Goal: Check status: Check status

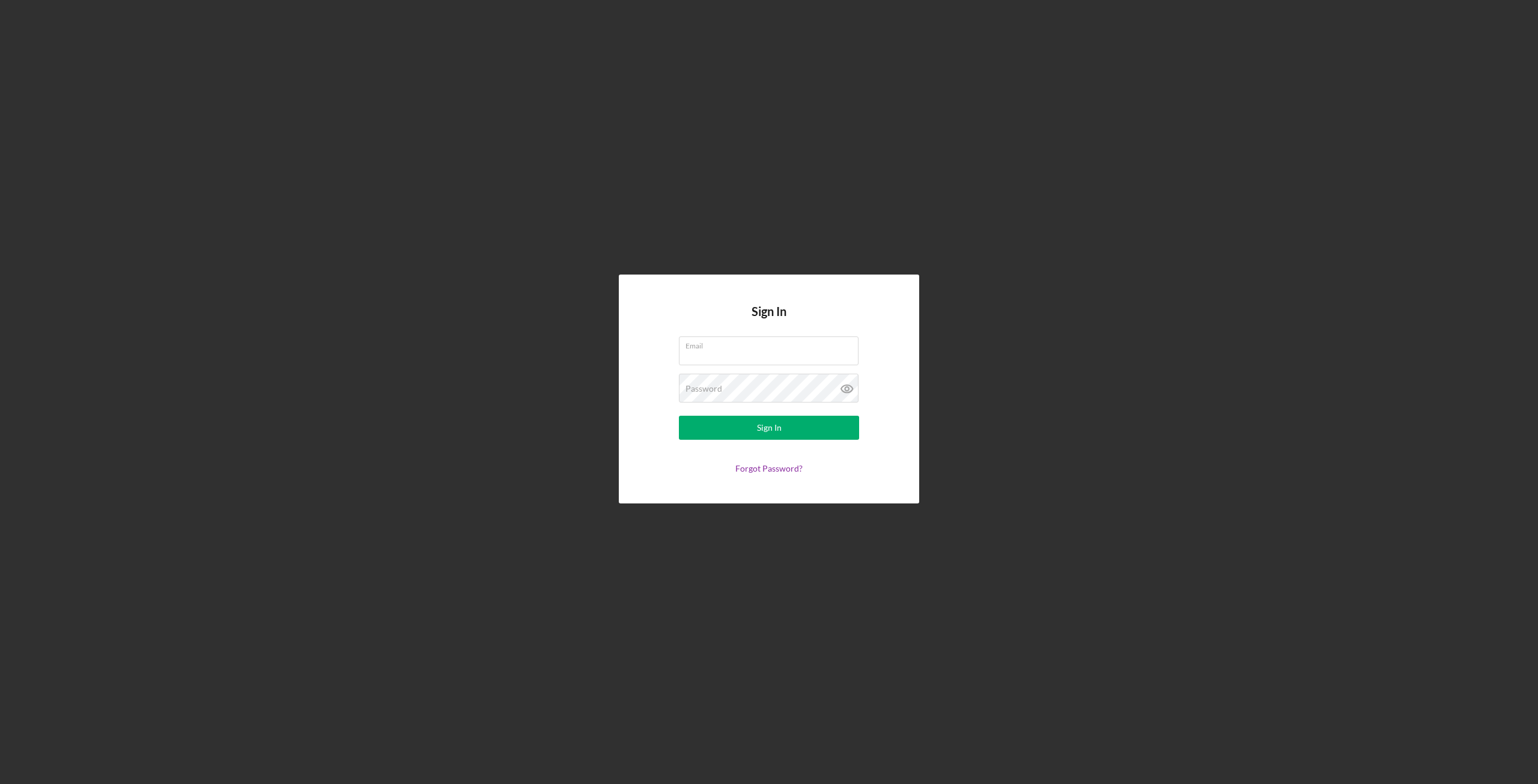
type input "[PERSON_NAME][EMAIL_ADDRESS][PERSON_NAME][DOMAIN_NAME]"
click at [719, 422] on button "Sign In" at bounding box center [769, 428] width 180 height 24
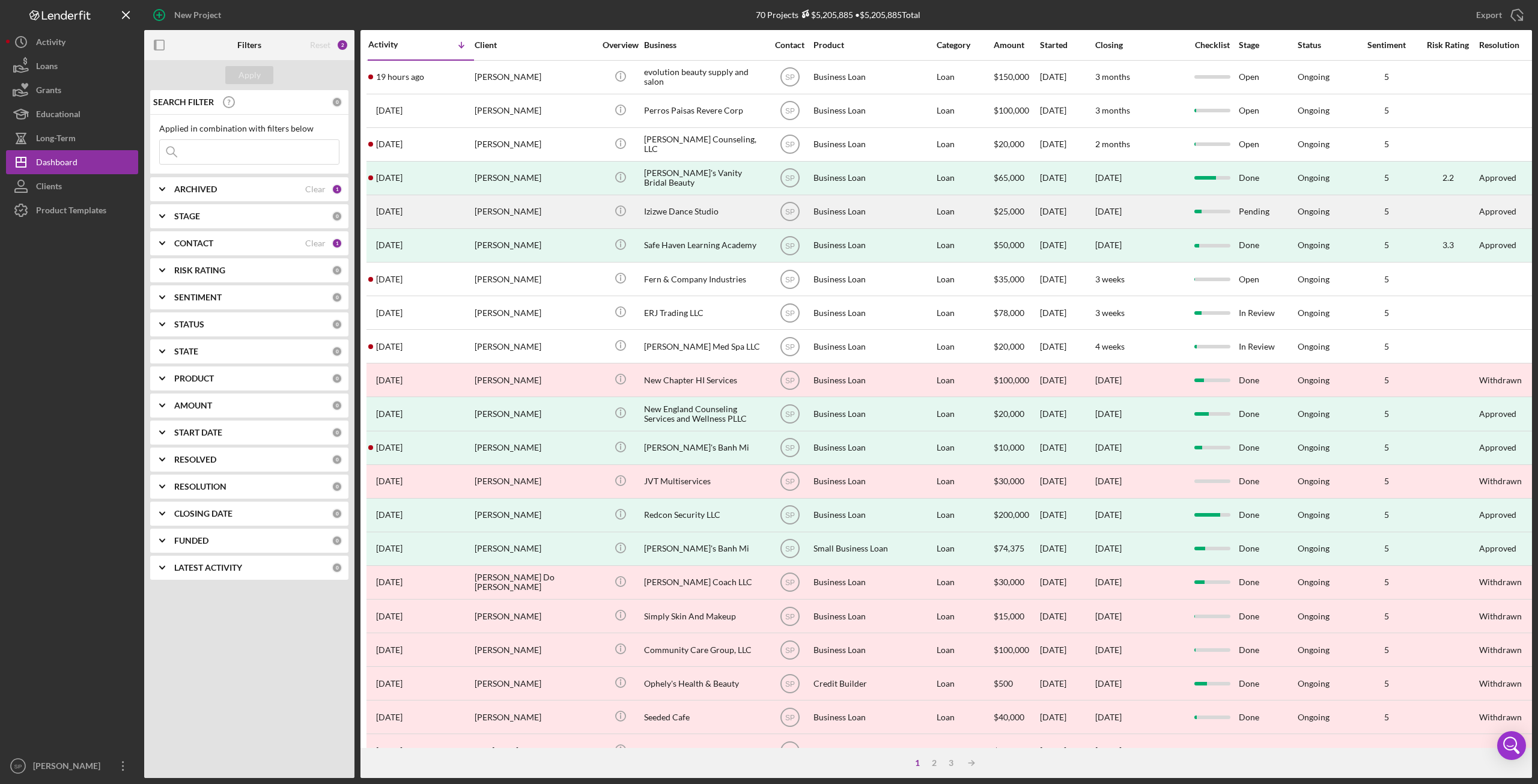
click at [492, 212] on div "[PERSON_NAME]" at bounding box center [535, 212] width 121 height 32
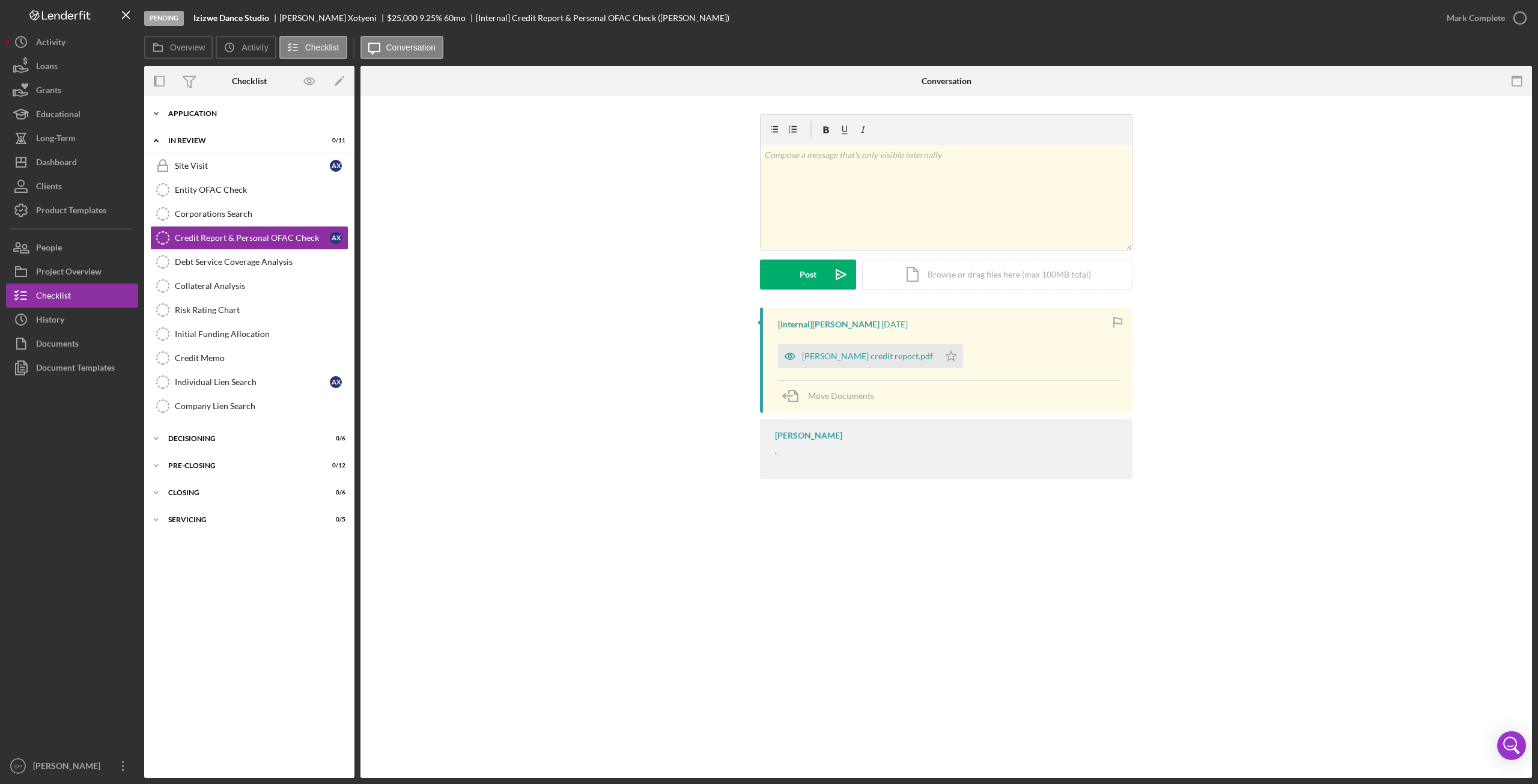
click at [158, 116] on icon "Icon/Expander" at bounding box center [156, 113] width 24 height 24
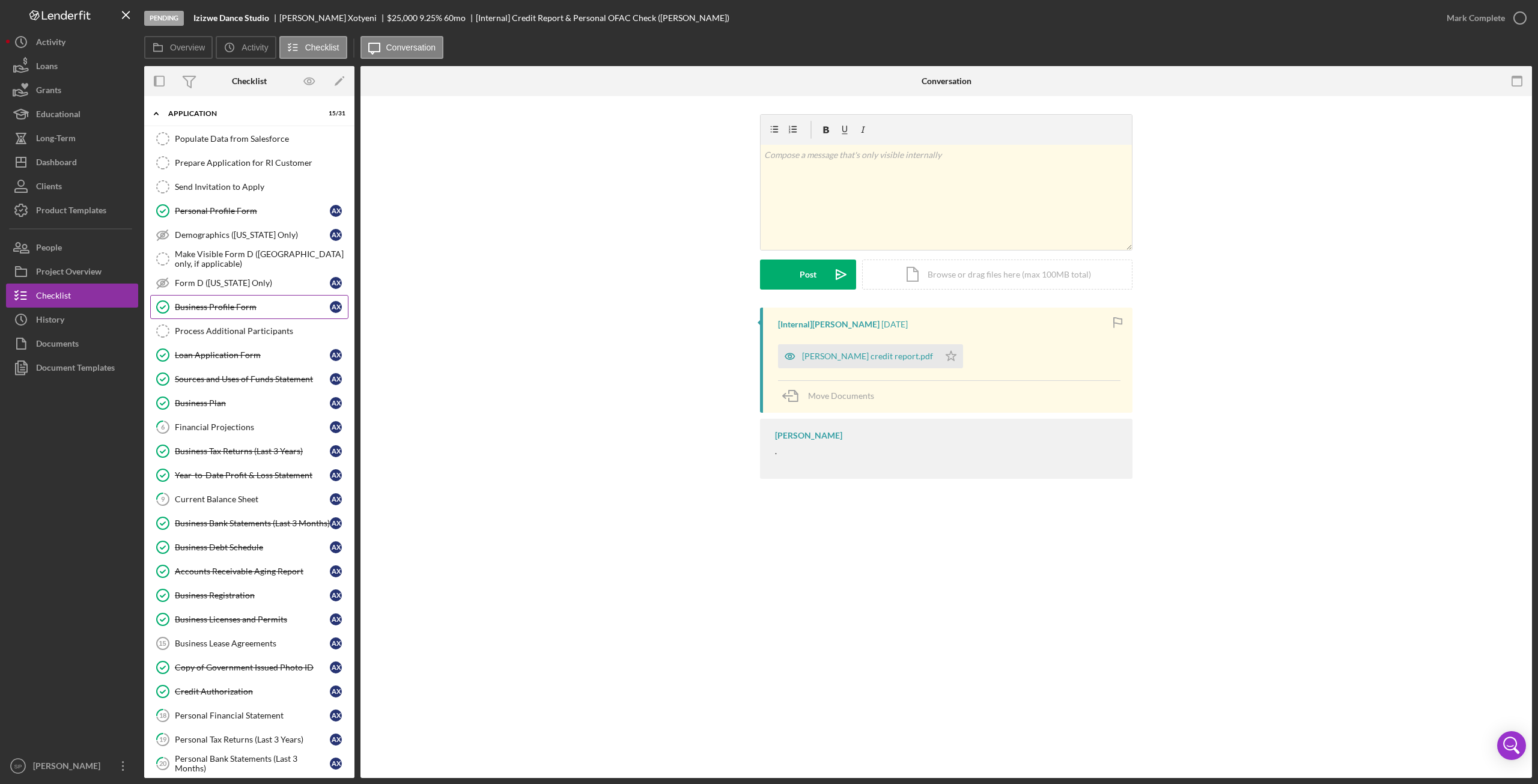
click at [224, 310] on div "Business Profile Form" at bounding box center [252, 306] width 155 height 9
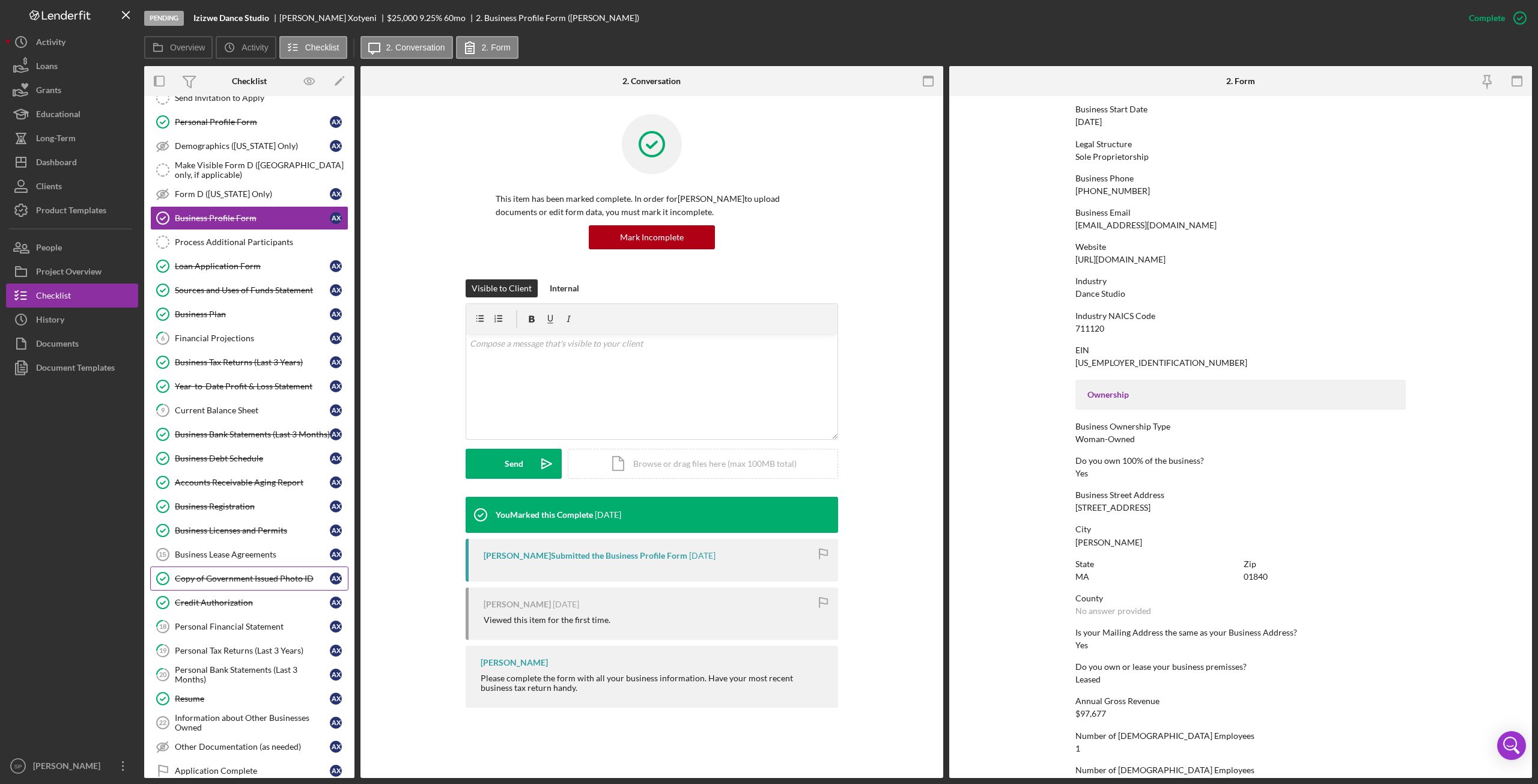
scroll to position [120, 0]
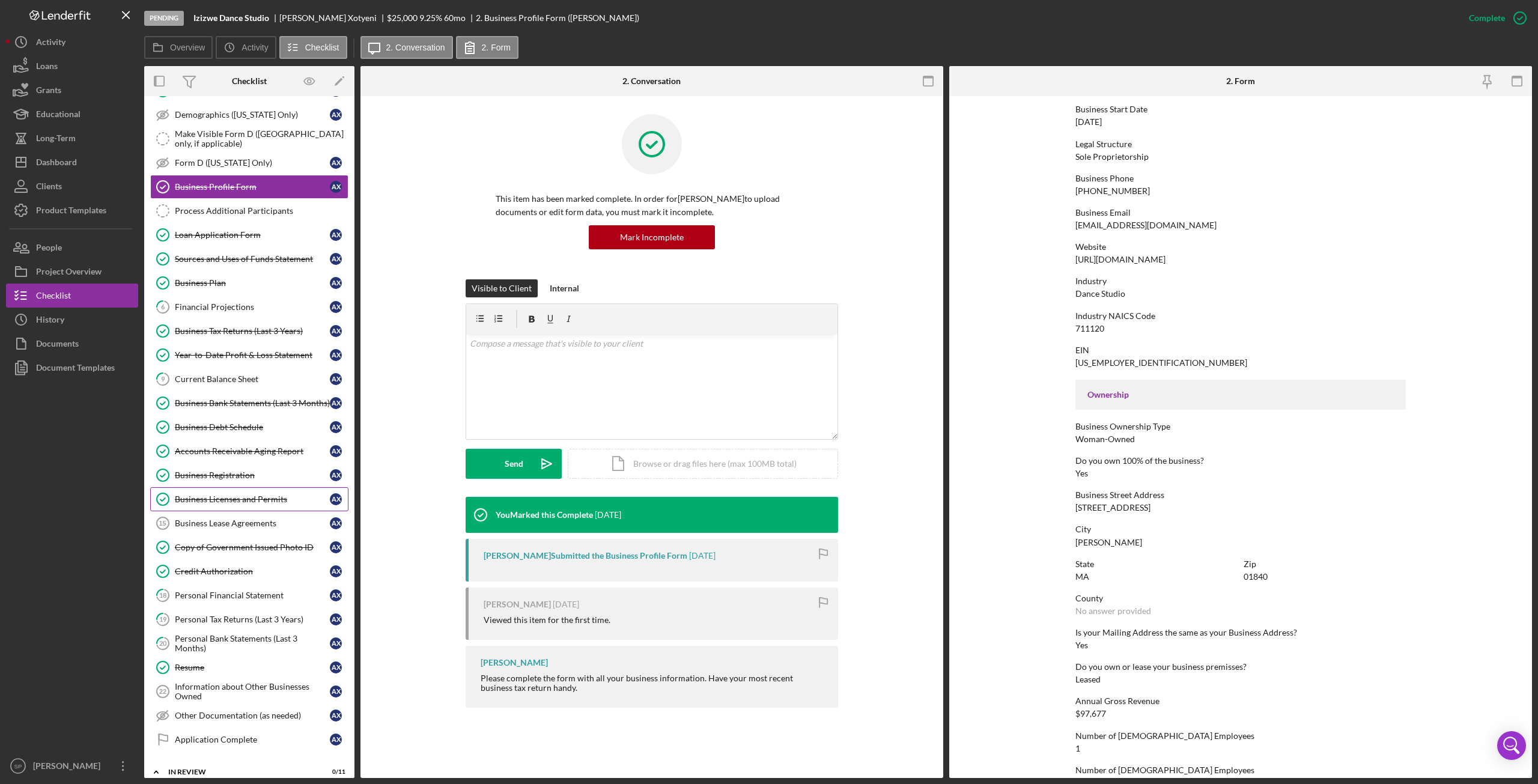
click at [227, 500] on div "Business Licenses and Permits" at bounding box center [252, 498] width 155 height 9
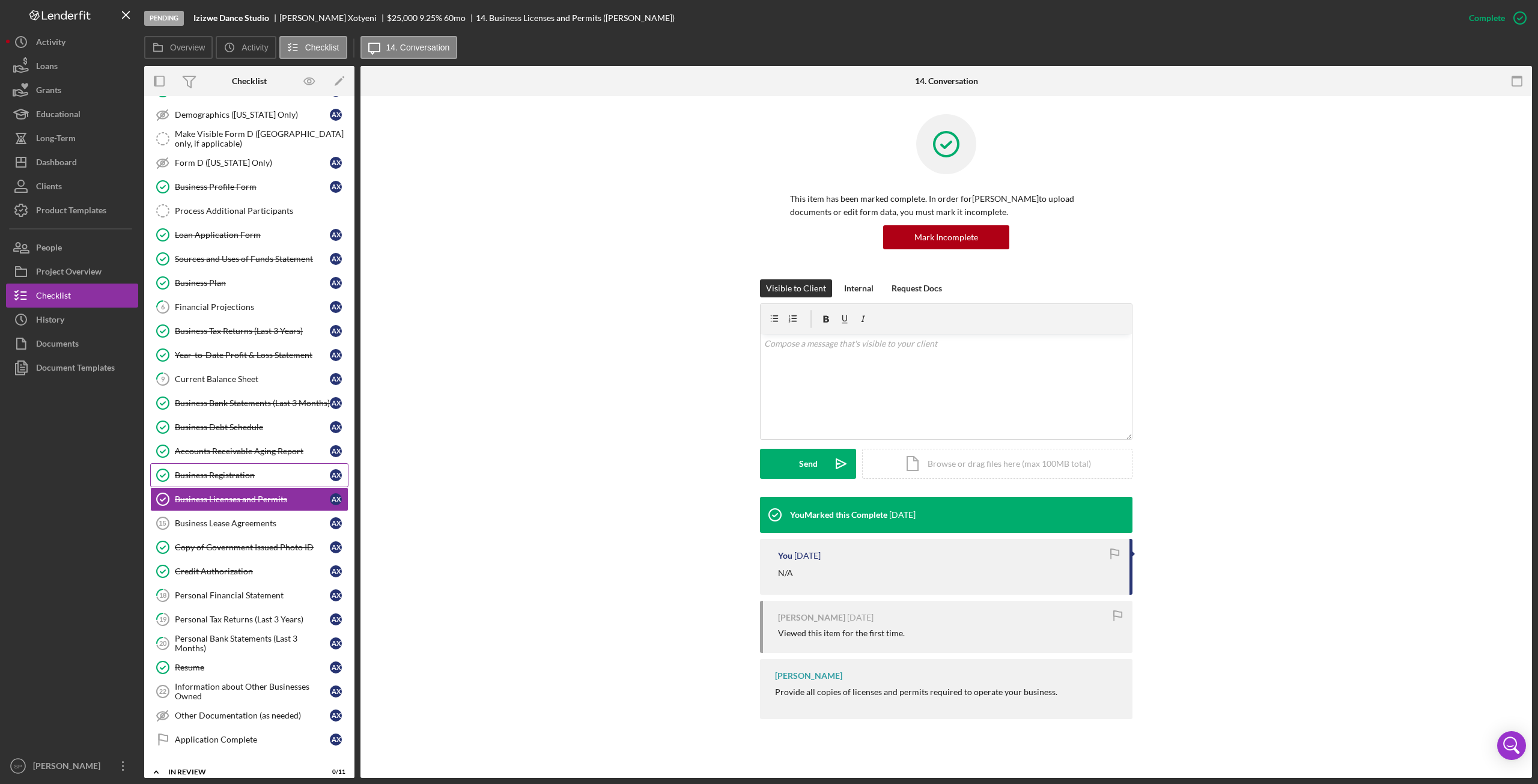
click at [238, 471] on div "Business Registration" at bounding box center [252, 475] width 155 height 9
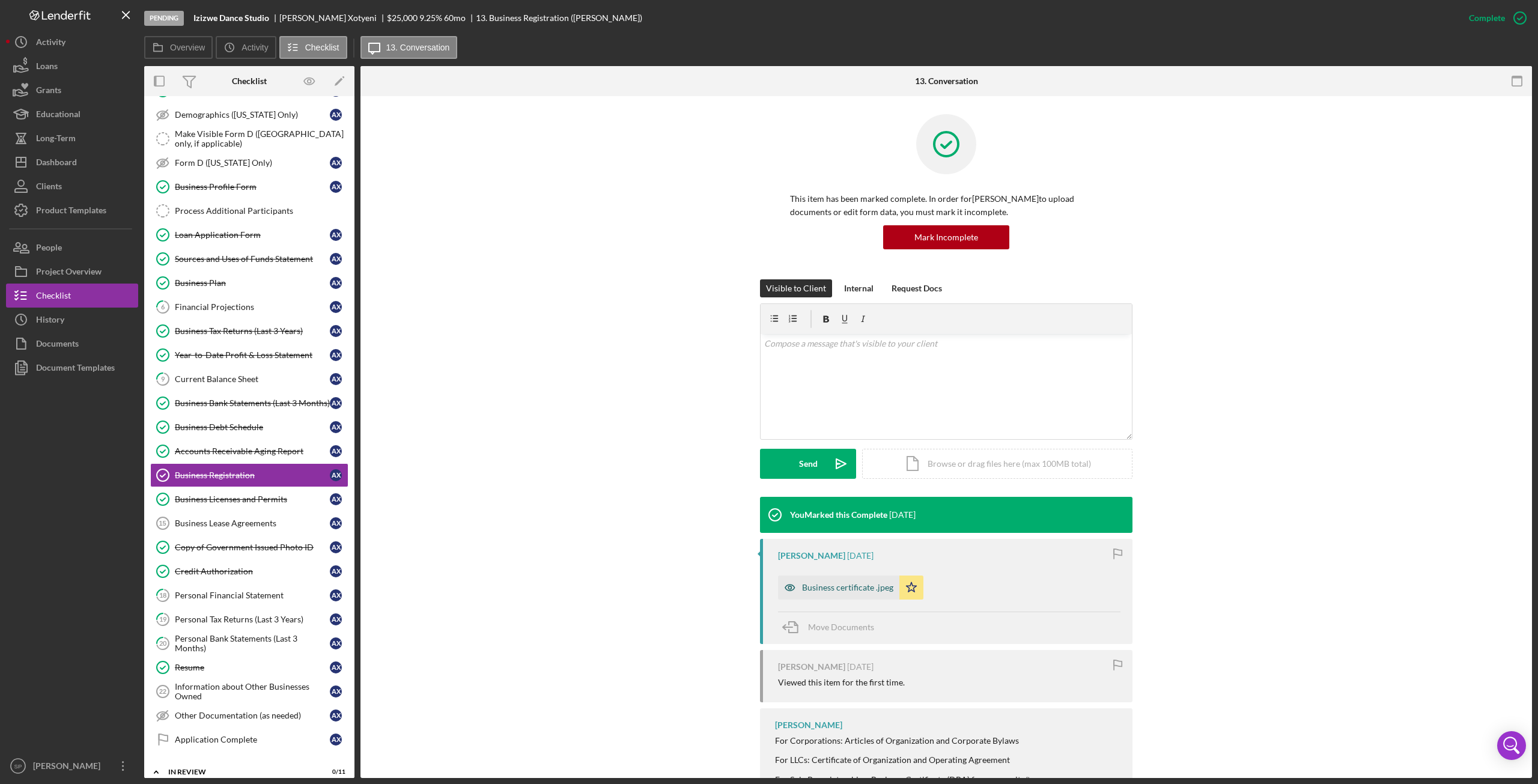
click at [813, 589] on div "Business certificate .jpeg" at bounding box center [848, 587] width 91 height 9
